Goal: Navigation & Orientation: Find specific page/section

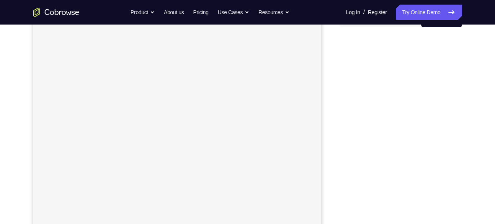
scroll to position [97, 0]
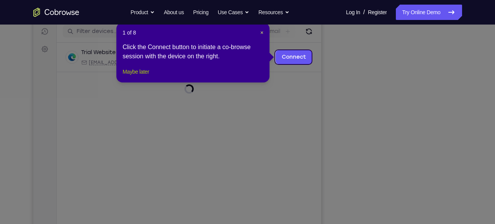
click at [147, 76] on button "Maybe later" at bounding box center [136, 71] width 26 height 9
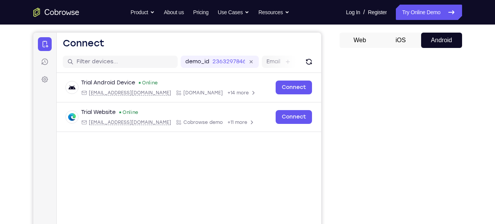
scroll to position [0, 0]
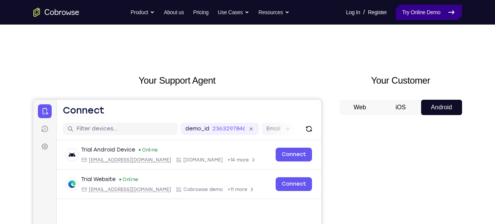
click at [432, 10] on link "Try Online Demo" at bounding box center [429, 12] width 66 height 15
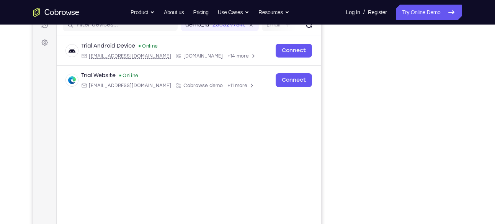
scroll to position [103, 0]
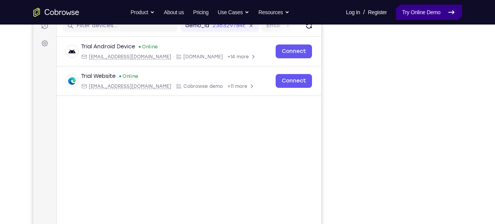
click at [445, 13] on link "Try Online Demo" at bounding box center [429, 12] width 66 height 15
click at [429, 15] on link "Try Online Demo" at bounding box center [429, 12] width 66 height 15
click at [424, 6] on link "Try Online Demo" at bounding box center [429, 12] width 66 height 15
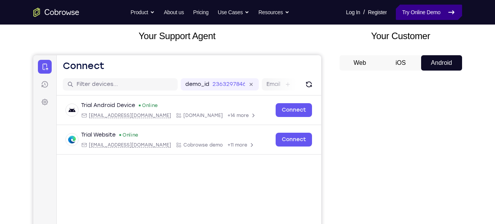
scroll to position [0, 0]
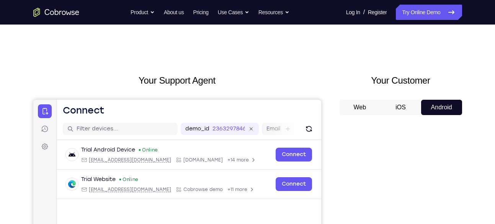
click at [396, 113] on button "iOS" at bounding box center [400, 107] width 41 height 15
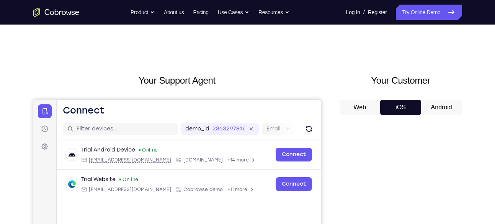
click at [363, 108] on button "Web" at bounding box center [360, 107] width 41 height 15
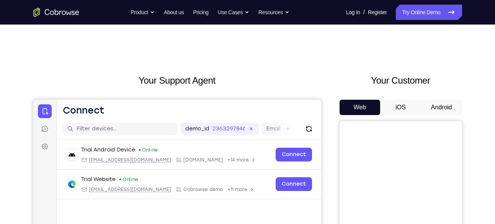
click at [447, 91] on div "Your Customer Web iOS Android" at bounding box center [401, 215] width 123 height 283
click at [439, 110] on button "Android" at bounding box center [441, 107] width 41 height 15
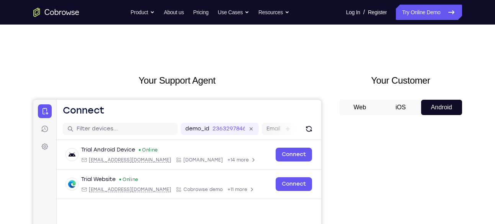
scroll to position [92, 0]
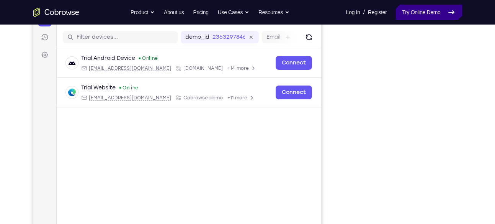
click at [425, 15] on link "Try Online Demo" at bounding box center [429, 12] width 66 height 15
click at [404, 16] on link "Try Online Demo" at bounding box center [429, 12] width 66 height 15
click at [61, 12] on icon "Go to the home page" at bounding box center [56, 12] width 46 height 9
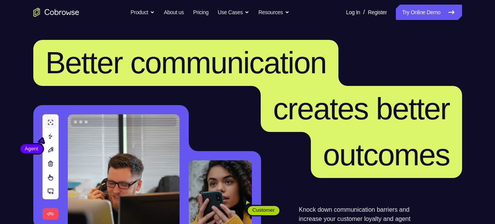
click at [432, 11] on link "Try Online Demo" at bounding box center [429, 12] width 66 height 15
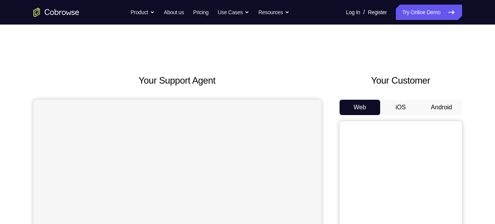
click at [431, 113] on button "Android" at bounding box center [441, 107] width 41 height 15
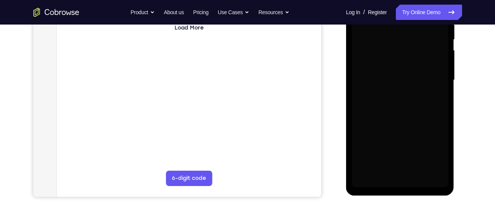
scroll to position [160, 0]
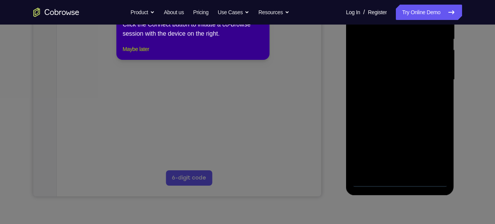
click at [132, 54] on button "Maybe later" at bounding box center [136, 48] width 26 height 9
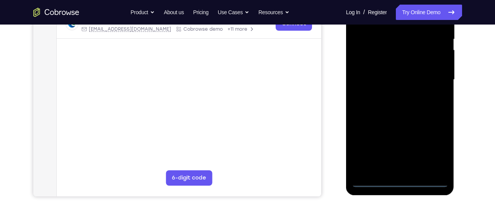
click at [399, 183] on div at bounding box center [400, 79] width 97 height 214
click at [432, 139] on div at bounding box center [400, 79] width 97 height 214
click at [435, 147] on div at bounding box center [400, 79] width 97 height 214
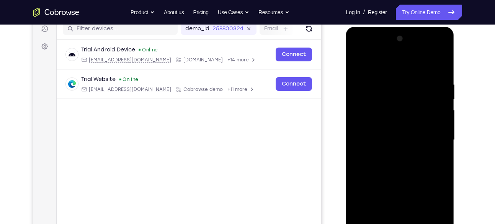
scroll to position [99, 0]
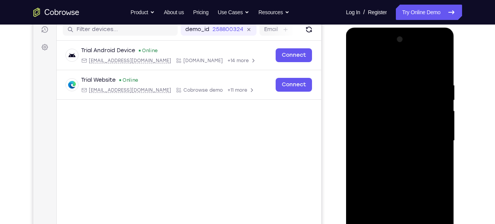
click at [381, 66] on div at bounding box center [400, 140] width 97 height 214
click at [428, 138] on div at bounding box center [400, 140] width 97 height 214
click at [392, 154] on div at bounding box center [400, 140] width 97 height 214
click at [403, 130] on div at bounding box center [400, 140] width 97 height 214
click at [399, 125] on div at bounding box center [400, 140] width 97 height 214
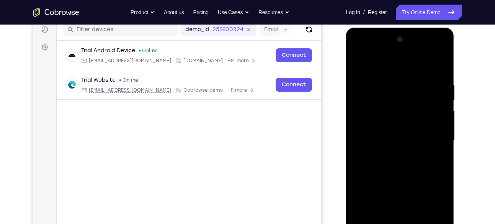
click at [386, 141] on div at bounding box center [400, 140] width 97 height 214
click at [388, 165] on div at bounding box center [400, 140] width 97 height 214
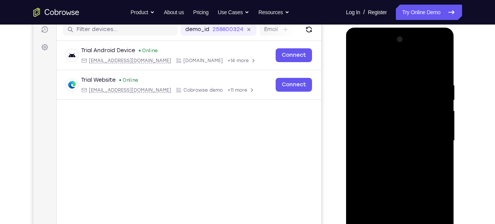
click at [388, 165] on div at bounding box center [400, 140] width 97 height 214
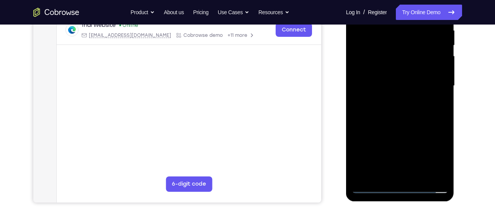
scroll to position [154, 0]
click at [417, 122] on div at bounding box center [400, 85] width 97 height 214
click at [416, 178] on div at bounding box center [400, 85] width 97 height 214
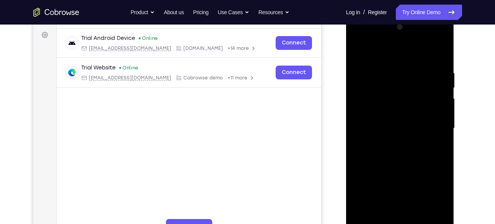
scroll to position [107, 0]
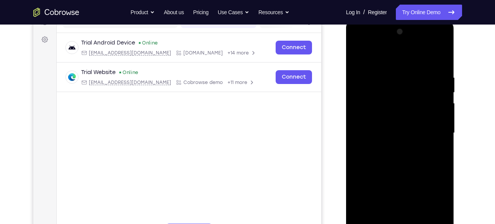
click at [406, 172] on div at bounding box center [400, 133] width 97 height 214
click at [414, 132] on div at bounding box center [400, 133] width 97 height 214
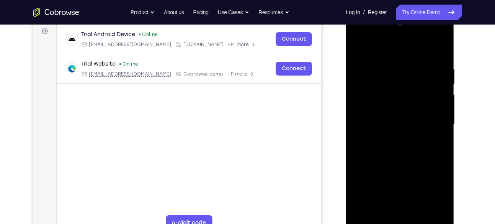
click at [382, 213] on div at bounding box center [400, 124] width 97 height 214
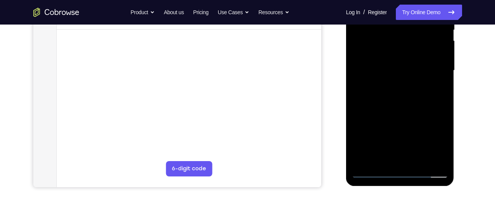
scroll to position [170, 0]
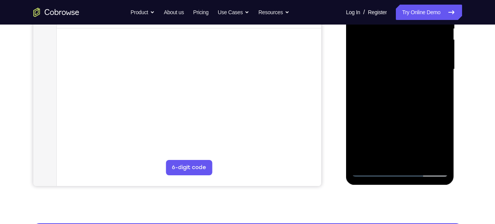
click at [424, 89] on div at bounding box center [400, 69] width 97 height 214
click at [429, 88] on div at bounding box center [400, 69] width 97 height 214
click at [442, 140] on div at bounding box center [400, 69] width 97 height 214
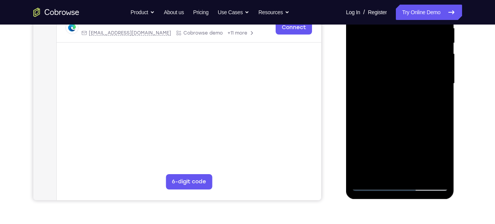
scroll to position [155, 0]
click at [435, 104] on div at bounding box center [400, 84] width 97 height 214
click at [440, 161] on div at bounding box center [400, 84] width 97 height 214
click at [442, 159] on div at bounding box center [400, 84] width 97 height 214
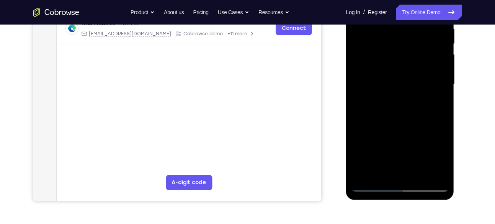
click at [442, 159] on div at bounding box center [400, 84] width 97 height 214
click at [443, 157] on div at bounding box center [400, 84] width 97 height 214
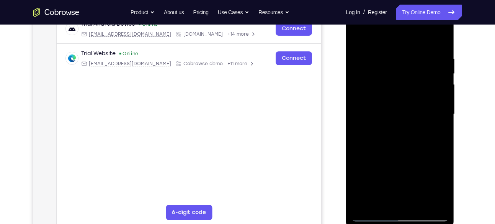
scroll to position [125, 0]
click at [437, 136] on div at bounding box center [400, 115] width 97 height 214
click at [358, 40] on div at bounding box center [400, 115] width 97 height 214
click at [365, 106] on div at bounding box center [400, 115] width 97 height 214
click at [383, 200] on div at bounding box center [400, 115] width 97 height 214
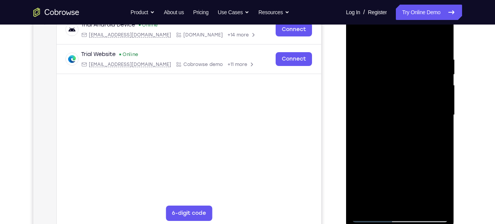
click at [443, 190] on div at bounding box center [400, 115] width 97 height 214
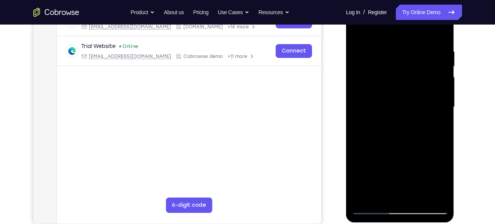
scroll to position [133, 0]
click at [371, 205] on div at bounding box center [400, 106] width 97 height 214
click at [373, 207] on div at bounding box center [400, 106] width 97 height 214
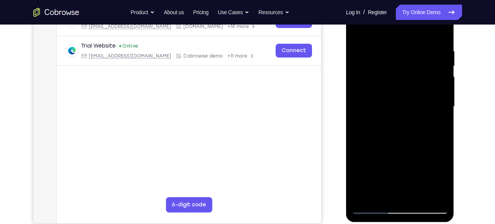
click at [373, 207] on div at bounding box center [400, 106] width 97 height 214
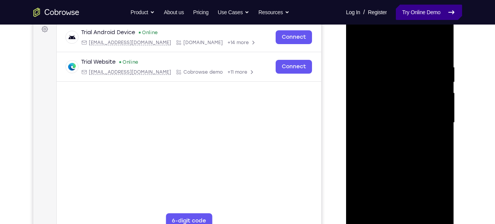
click at [418, 17] on link "Try Online Demo" at bounding box center [429, 12] width 66 height 15
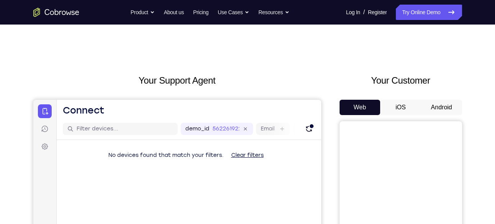
click at [448, 105] on button "Android" at bounding box center [441, 107] width 41 height 15
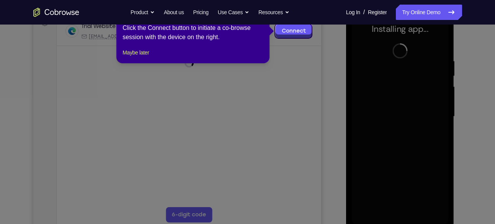
scroll to position [128, 0]
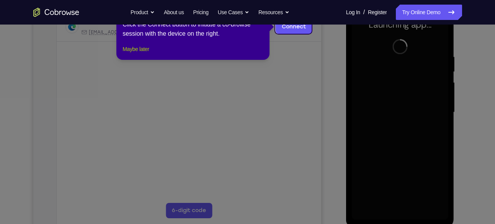
click at [134, 54] on button "Maybe later" at bounding box center [136, 48] width 26 height 9
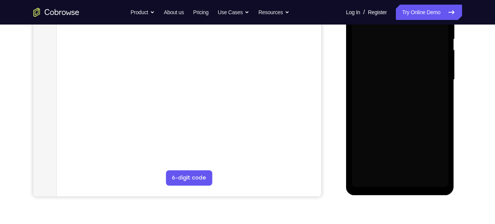
scroll to position [162, 0]
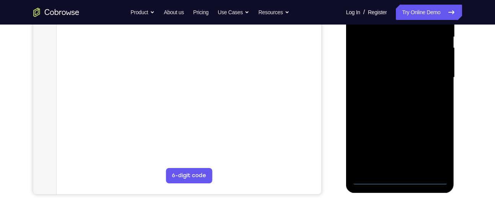
click at [398, 183] on div at bounding box center [400, 77] width 97 height 214
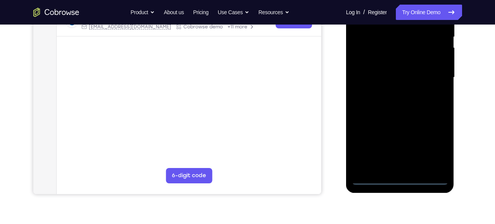
click at [427, 150] on div at bounding box center [400, 77] width 97 height 214
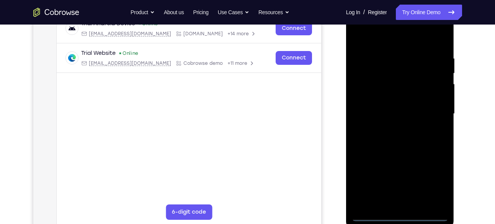
scroll to position [124, 0]
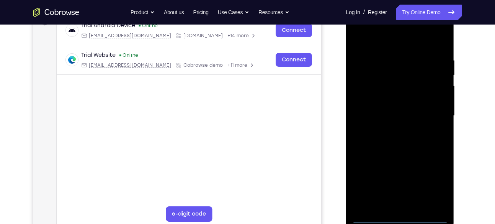
click at [380, 44] on div at bounding box center [400, 115] width 97 height 214
click at [430, 121] on div at bounding box center [400, 115] width 97 height 214
click at [390, 131] on div at bounding box center [400, 115] width 97 height 214
click at [413, 108] on div at bounding box center [400, 115] width 97 height 214
click at [407, 102] on div at bounding box center [400, 115] width 97 height 214
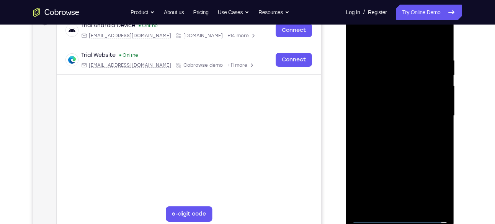
click at [390, 117] on div at bounding box center [400, 115] width 97 height 214
click at [401, 136] on div at bounding box center [400, 115] width 97 height 214
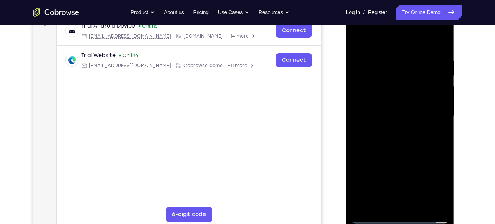
click at [403, 154] on div at bounding box center [400, 116] width 97 height 214
click at [444, 208] on div at bounding box center [400, 116] width 97 height 214
click at [422, 206] on div at bounding box center [400, 116] width 97 height 214
click at [394, 158] on div at bounding box center [400, 116] width 97 height 214
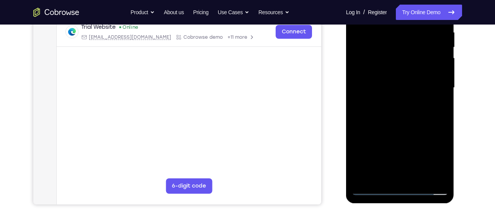
scroll to position [153, 0]
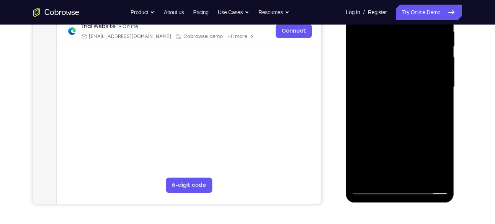
click at [370, 190] on div at bounding box center [400, 87] width 97 height 214
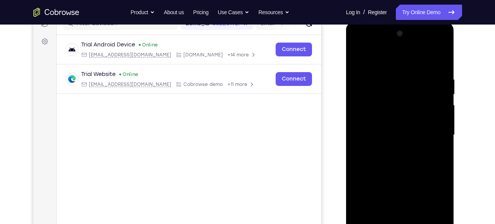
scroll to position [104, 0]
click at [437, 59] on div at bounding box center [400, 135] width 97 height 214
click at [410, 75] on div at bounding box center [400, 135] width 97 height 214
click at [430, 92] on div at bounding box center [400, 135] width 97 height 214
click at [361, 122] on div at bounding box center [400, 135] width 97 height 214
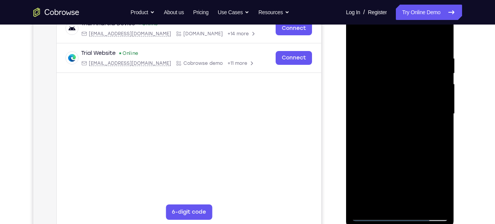
scroll to position [126, 0]
click at [432, 149] on div at bounding box center [400, 113] width 97 height 214
click at [427, 200] on div at bounding box center [400, 113] width 97 height 214
click at [437, 42] on div at bounding box center [400, 113] width 97 height 214
click at [417, 206] on div at bounding box center [400, 113] width 97 height 214
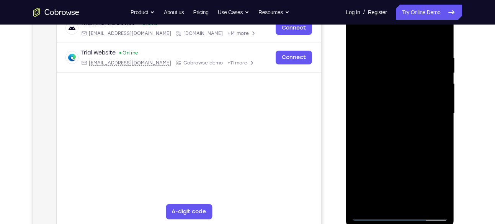
click at [371, 73] on div at bounding box center [400, 113] width 97 height 214
click at [404, 65] on div at bounding box center [400, 113] width 97 height 214
click at [359, 39] on div at bounding box center [400, 113] width 97 height 214
click at [397, 66] on div at bounding box center [400, 113] width 97 height 214
click at [373, 59] on div at bounding box center [400, 113] width 97 height 214
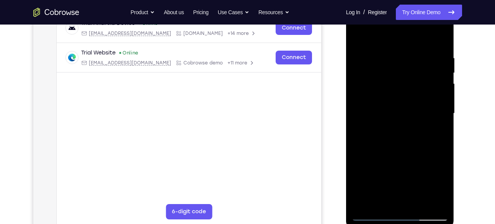
click at [360, 33] on div at bounding box center [400, 113] width 97 height 214
click at [379, 201] on div at bounding box center [400, 113] width 97 height 214
click at [390, 37] on div at bounding box center [400, 113] width 97 height 214
drag, startPoint x: 391, startPoint y: 98, endPoint x: 394, endPoint y: 31, distance: 66.7
click at [394, 31] on div at bounding box center [400, 113] width 97 height 214
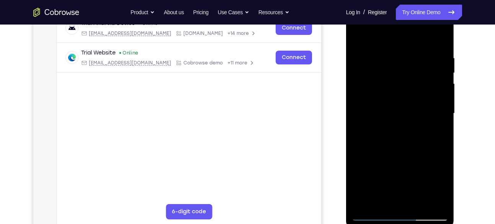
drag, startPoint x: 391, startPoint y: 118, endPoint x: 407, endPoint y: 36, distance: 83.4
click at [407, 36] on div at bounding box center [400, 113] width 97 height 214
drag, startPoint x: 412, startPoint y: 106, endPoint x: 418, endPoint y: 56, distance: 51.0
click at [418, 56] on div at bounding box center [400, 113] width 97 height 214
drag, startPoint x: 388, startPoint y: 122, endPoint x: 409, endPoint y: 59, distance: 66.5
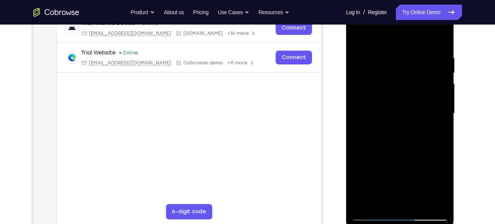
click at [409, 59] on div at bounding box center [400, 113] width 97 height 214
drag, startPoint x: 391, startPoint y: 107, endPoint x: 407, endPoint y: 52, distance: 57.3
click at [407, 52] on div at bounding box center [400, 113] width 97 height 214
click at [360, 136] on div at bounding box center [400, 113] width 97 height 214
click at [368, 137] on div at bounding box center [400, 113] width 97 height 214
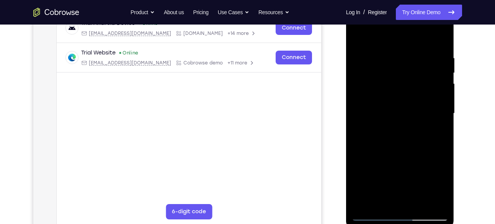
click at [368, 137] on div at bounding box center [400, 113] width 97 height 214
drag, startPoint x: 391, startPoint y: 153, endPoint x: 389, endPoint y: 52, distance: 101.1
click at [389, 52] on div at bounding box center [400, 113] width 97 height 214
drag, startPoint x: 388, startPoint y: 111, endPoint x: 371, endPoint y: -17, distance: 129.3
click at [371, 0] on html "Online web based iOS Simulators and Android Emulators. Run iPhone, iPad, Mobile…" at bounding box center [400, 115] width 109 height 230
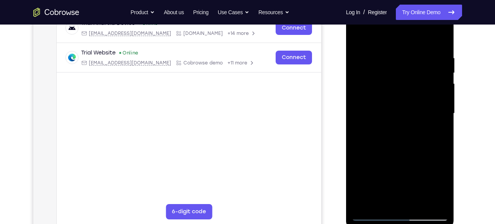
drag, startPoint x: 386, startPoint y: 180, endPoint x: 383, endPoint y: 79, distance: 100.8
click at [383, 79] on div at bounding box center [400, 113] width 97 height 214
drag, startPoint x: 388, startPoint y: 163, endPoint x: 394, endPoint y: 102, distance: 61.6
click at [394, 102] on div at bounding box center [400, 113] width 97 height 214
click at [442, 99] on div at bounding box center [400, 113] width 97 height 214
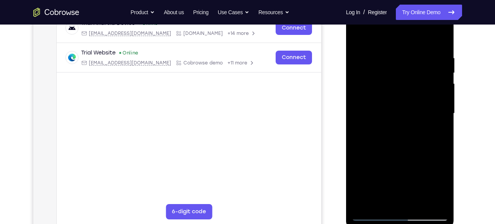
click at [442, 99] on div at bounding box center [400, 113] width 97 height 214
drag, startPoint x: 396, startPoint y: 144, endPoint x: 416, endPoint y: 86, distance: 61.5
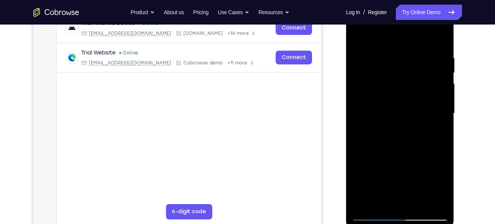
click at [416, 86] on div at bounding box center [400, 113] width 97 height 214
drag, startPoint x: 399, startPoint y: 146, endPoint x: 406, endPoint y: 99, distance: 47.7
click at [406, 99] on div at bounding box center [400, 113] width 97 height 214
drag, startPoint x: 397, startPoint y: 153, endPoint x: 409, endPoint y: 119, distance: 35.4
click at [409, 119] on div at bounding box center [400, 113] width 97 height 214
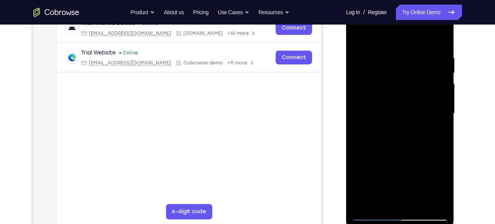
drag, startPoint x: 399, startPoint y: 174, endPoint x: 405, endPoint y: 156, distance: 18.9
click at [405, 156] on div at bounding box center [400, 113] width 97 height 214
drag, startPoint x: 400, startPoint y: 165, endPoint x: 401, endPoint y: 133, distance: 32.6
click at [401, 133] on div at bounding box center [400, 113] width 97 height 214
drag, startPoint x: 410, startPoint y: 178, endPoint x: 415, endPoint y: 154, distance: 25.0
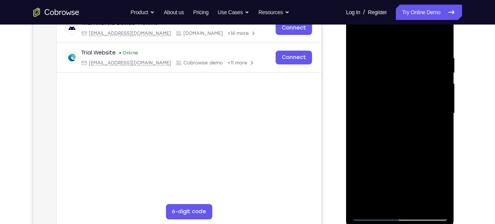
click at [415, 154] on div at bounding box center [400, 113] width 97 height 214
drag, startPoint x: 400, startPoint y: 160, endPoint x: 405, endPoint y: 106, distance: 54.3
click at [405, 106] on div at bounding box center [400, 113] width 97 height 214
drag, startPoint x: 396, startPoint y: 135, endPoint x: 396, endPoint y: 68, distance: 67.4
click at [396, 68] on div at bounding box center [400, 113] width 97 height 214
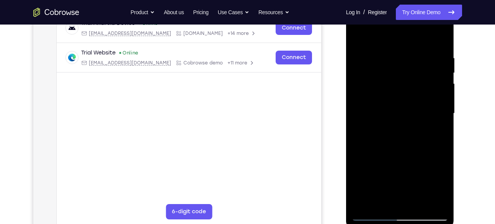
drag, startPoint x: 406, startPoint y: 130, endPoint x: 394, endPoint y: 12, distance: 118.6
click at [394, 12] on div at bounding box center [400, 113] width 97 height 214
drag, startPoint x: 389, startPoint y: 155, endPoint x: 405, endPoint y: 76, distance: 81.1
click at [405, 76] on div at bounding box center [400, 113] width 97 height 214
click at [442, 128] on div at bounding box center [400, 113] width 97 height 214
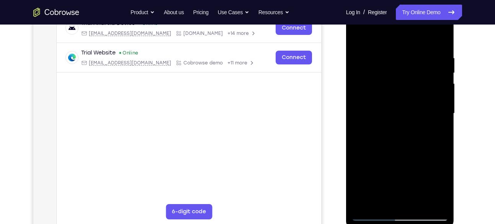
click at [445, 126] on div at bounding box center [400, 113] width 97 height 214
drag, startPoint x: 387, startPoint y: 176, endPoint x: 406, endPoint y: 124, distance: 55.5
click at [406, 124] on div at bounding box center [400, 113] width 97 height 214
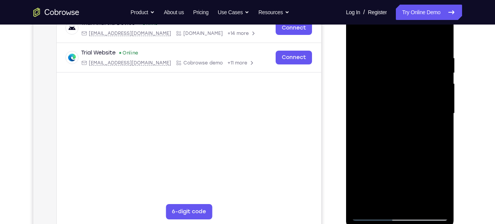
drag, startPoint x: 386, startPoint y: 181, endPoint x: 397, endPoint y: 140, distance: 42.1
click at [397, 140] on div at bounding box center [400, 113] width 97 height 214
drag, startPoint x: 390, startPoint y: 161, endPoint x: 407, endPoint y: 81, distance: 81.9
click at [407, 81] on div at bounding box center [400, 113] width 97 height 214
drag, startPoint x: 399, startPoint y: 165, endPoint x: 413, endPoint y: 121, distance: 46.2
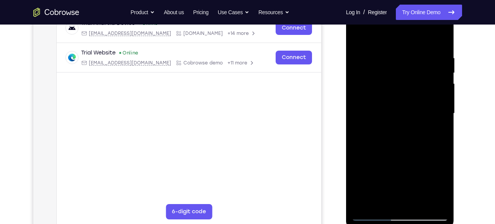
click at [413, 121] on div at bounding box center [400, 113] width 97 height 214
drag, startPoint x: 386, startPoint y: 174, endPoint x: 422, endPoint y: 77, distance: 104.0
click at [422, 77] on div at bounding box center [400, 113] width 97 height 214
drag, startPoint x: 403, startPoint y: 156, endPoint x: 439, endPoint y: 40, distance: 121.1
click at [439, 40] on div at bounding box center [400, 113] width 97 height 214
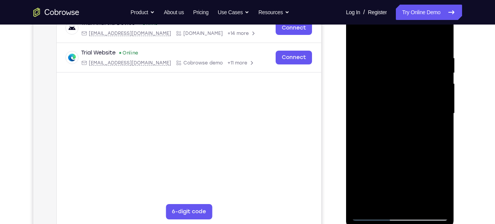
click at [405, 165] on div at bounding box center [400, 113] width 97 height 214
drag, startPoint x: 405, startPoint y: 165, endPoint x: 417, endPoint y: 69, distance: 96.9
click at [417, 69] on div at bounding box center [400, 113] width 97 height 214
click at [438, 131] on div at bounding box center [400, 113] width 97 height 214
click at [440, 131] on div at bounding box center [400, 113] width 97 height 214
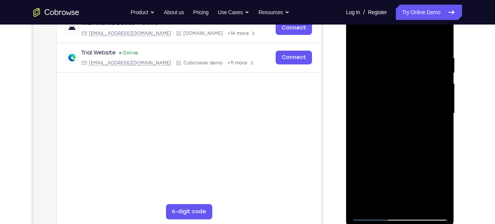
click at [440, 131] on div at bounding box center [400, 113] width 97 height 214
drag, startPoint x: 398, startPoint y: 164, endPoint x: 416, endPoint y: 97, distance: 70.1
click at [416, 97] on div at bounding box center [400, 113] width 97 height 214
click at [442, 64] on div at bounding box center [400, 113] width 97 height 214
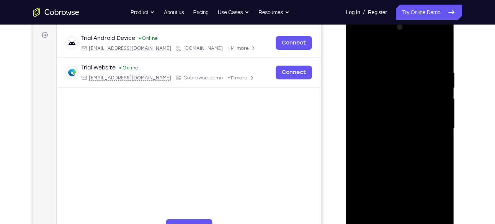
scroll to position [109, 0]
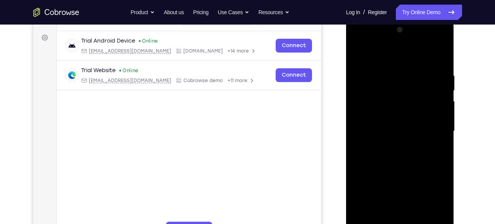
drag, startPoint x: 431, startPoint y: 81, endPoint x: 430, endPoint y: 108, distance: 26.5
click at [430, 108] on div at bounding box center [400, 131] width 97 height 214
click at [441, 108] on div at bounding box center [400, 131] width 97 height 214
drag, startPoint x: 389, startPoint y: 178, endPoint x: 412, endPoint y: 74, distance: 106.5
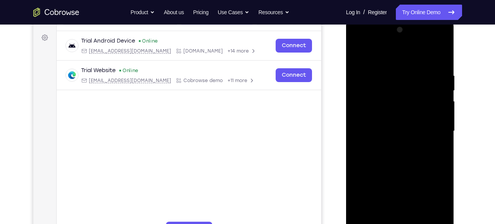
click at [412, 74] on div at bounding box center [400, 131] width 97 height 214
drag, startPoint x: 402, startPoint y: 162, endPoint x: 408, endPoint y: 108, distance: 55.1
click at [408, 108] on div at bounding box center [400, 131] width 97 height 214
click at [443, 131] on div at bounding box center [400, 131] width 97 height 214
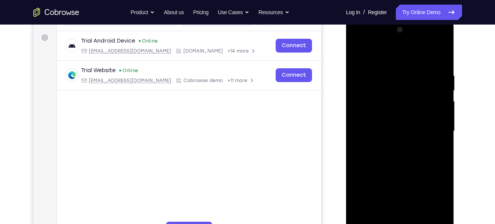
click at [443, 131] on div at bounding box center [400, 131] width 97 height 214
drag, startPoint x: 411, startPoint y: 168, endPoint x: 431, endPoint y: 85, distance: 85.8
click at [431, 85] on div at bounding box center [400, 131] width 97 height 214
drag, startPoint x: 406, startPoint y: 158, endPoint x: 414, endPoint y: 90, distance: 68.3
click at [414, 90] on div at bounding box center [400, 131] width 97 height 214
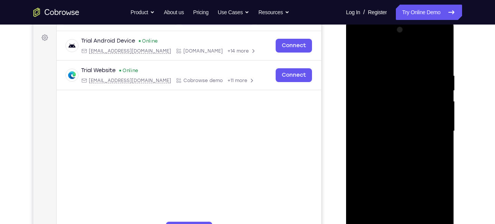
click at [443, 148] on div at bounding box center [400, 131] width 97 height 214
click at [442, 151] on div at bounding box center [400, 131] width 97 height 214
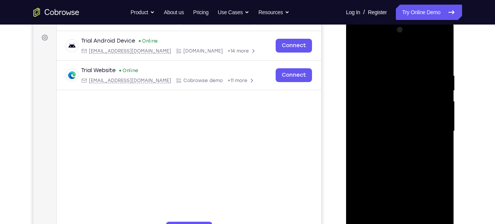
click at [442, 151] on div at bounding box center [400, 131] width 97 height 214
click at [442, 152] on div at bounding box center [400, 131] width 97 height 214
drag, startPoint x: 405, startPoint y: 183, endPoint x: 419, endPoint y: 153, distance: 33.6
click at [419, 153] on div at bounding box center [400, 131] width 97 height 214
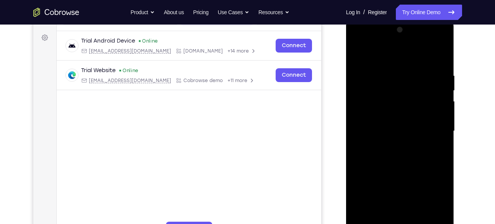
click at [447, 123] on div at bounding box center [400, 131] width 97 height 214
drag, startPoint x: 407, startPoint y: 172, endPoint x: 412, endPoint y: 94, distance: 78.6
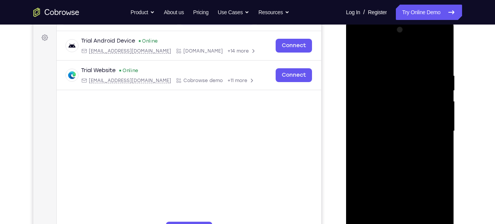
click at [412, 94] on div at bounding box center [400, 131] width 97 height 214
drag, startPoint x: 383, startPoint y: 177, endPoint x: 392, endPoint y: 59, distance: 118.3
click at [392, 59] on div at bounding box center [400, 131] width 97 height 214
drag, startPoint x: 390, startPoint y: 181, endPoint x: 395, endPoint y: 83, distance: 98.5
click at [395, 83] on div at bounding box center [400, 131] width 97 height 214
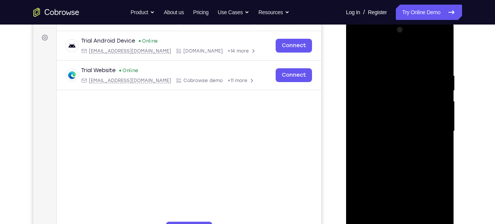
drag, startPoint x: 405, startPoint y: 176, endPoint x: 412, endPoint y: 109, distance: 67.3
click at [412, 109] on div at bounding box center [400, 131] width 97 height 214
click at [442, 123] on div at bounding box center [400, 131] width 97 height 214
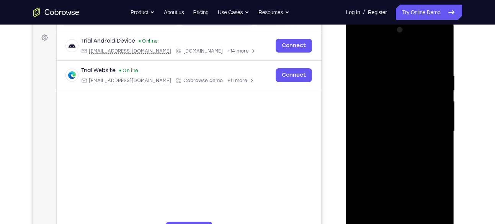
click at [442, 123] on div at bounding box center [400, 131] width 97 height 214
click at [356, 124] on div at bounding box center [400, 131] width 97 height 214
drag, startPoint x: 400, startPoint y: 167, endPoint x: 394, endPoint y: 125, distance: 41.7
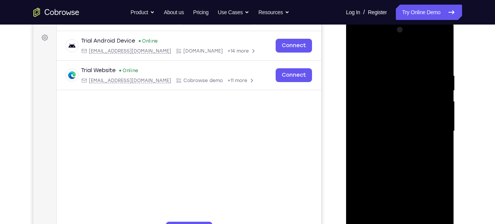
click at [394, 125] on div at bounding box center [400, 131] width 97 height 214
drag, startPoint x: 403, startPoint y: 185, endPoint x: 407, endPoint y: 169, distance: 15.9
click at [407, 169] on div at bounding box center [400, 131] width 97 height 214
drag, startPoint x: 420, startPoint y: 149, endPoint x: 416, endPoint y: 175, distance: 25.6
click at [416, 175] on div at bounding box center [400, 131] width 97 height 214
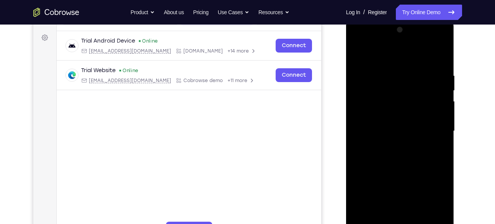
drag, startPoint x: 396, startPoint y: 187, endPoint x: 404, endPoint y: 173, distance: 15.4
click at [404, 173] on div at bounding box center [400, 131] width 97 height 214
drag, startPoint x: 404, startPoint y: 173, endPoint x: 416, endPoint y: 67, distance: 106.7
click at [416, 67] on div at bounding box center [400, 131] width 97 height 214
drag, startPoint x: 417, startPoint y: 163, endPoint x: 421, endPoint y: 82, distance: 80.9
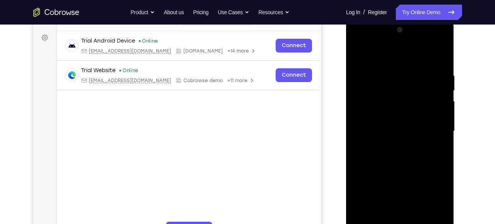
click at [421, 82] on div at bounding box center [400, 131] width 97 height 214
click at [441, 80] on div at bounding box center [400, 131] width 97 height 214
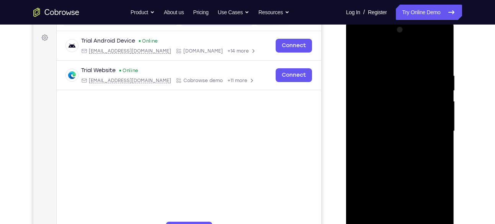
click at [441, 80] on div at bounding box center [400, 131] width 97 height 214
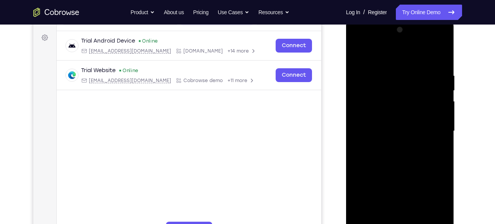
click at [441, 80] on div at bounding box center [400, 131] width 97 height 214
